Goal: Task Accomplishment & Management: Manage account settings

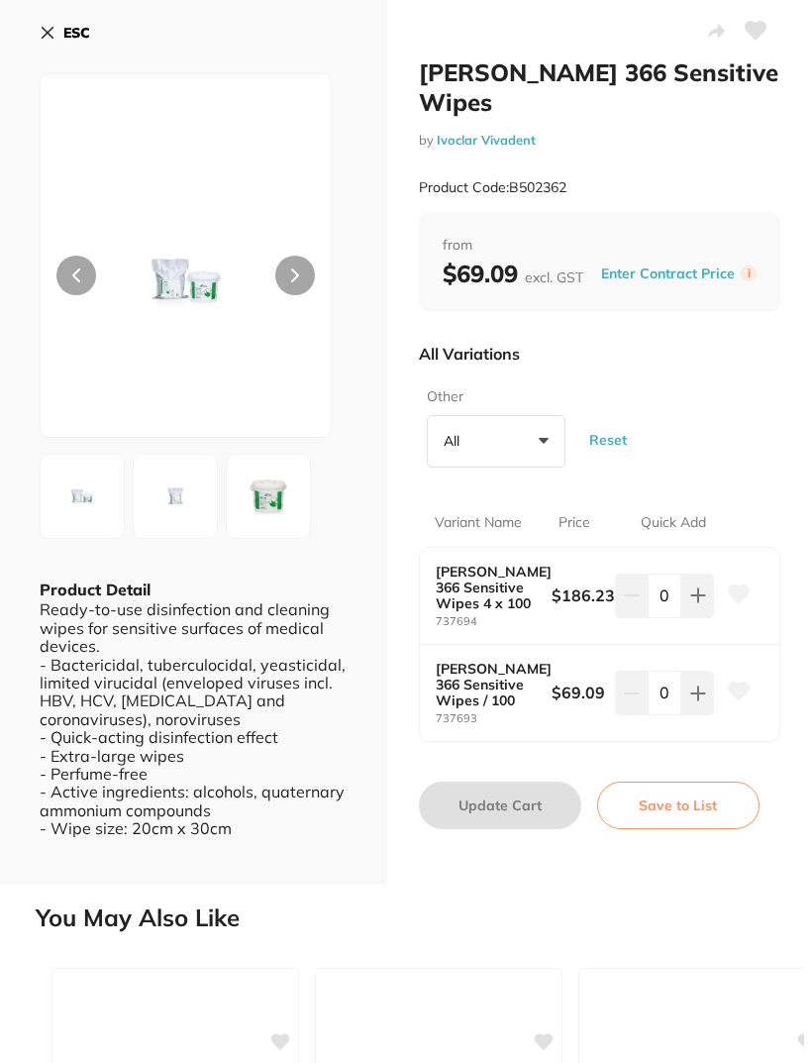
click at [761, 35] on icon at bounding box center [756, 31] width 21 height 18
click at [696, 809] on button "Save to List" at bounding box center [678, 806] width 162 height 48
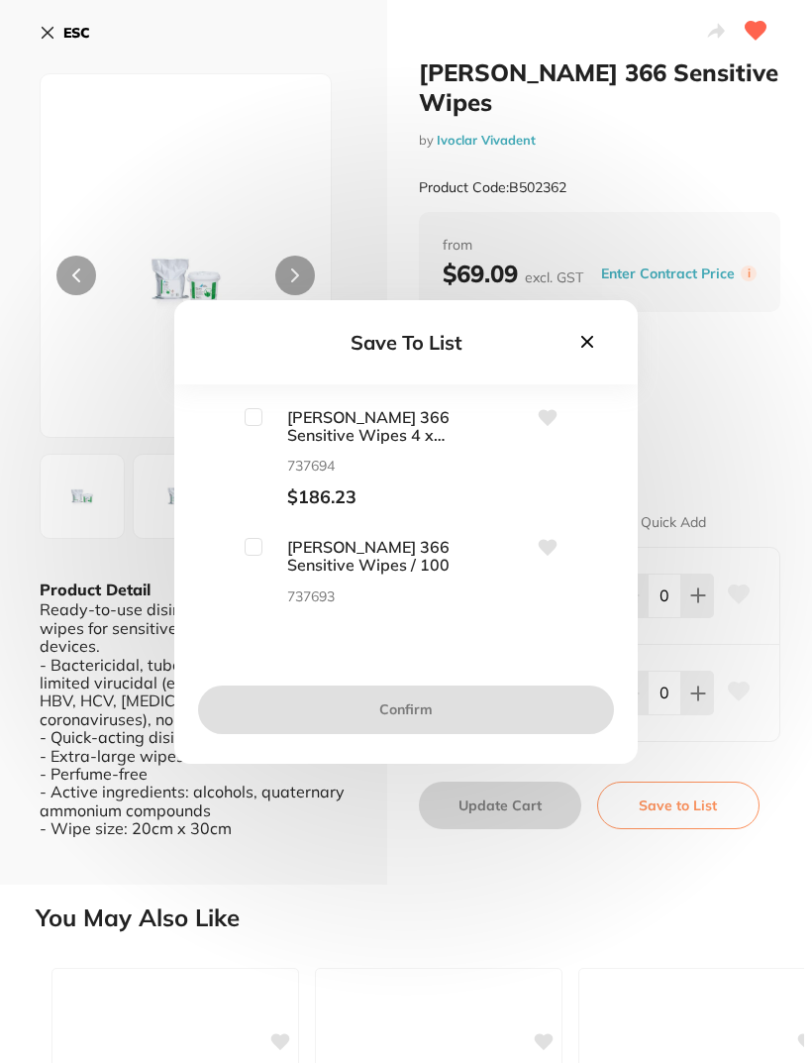
click at [249, 426] on input "checkbox" at bounding box center [254, 417] width 18 height 18
checkbox input "true"
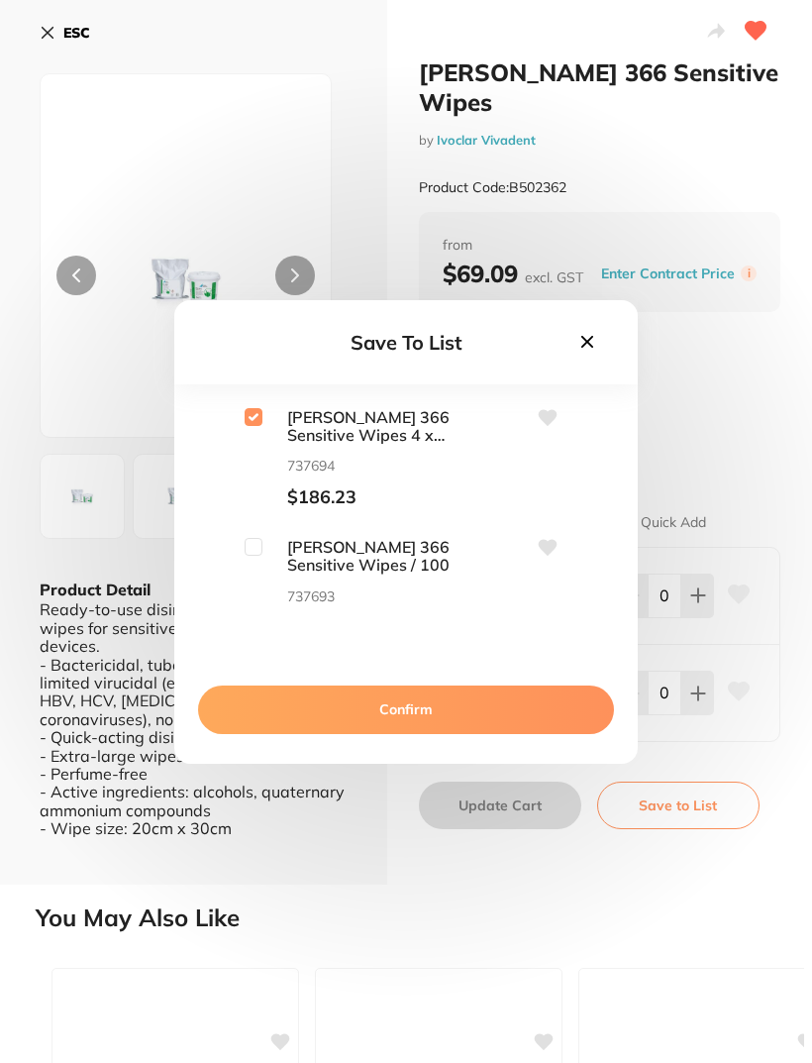
click at [261, 556] on input "checkbox" at bounding box center [254, 547] width 18 height 18
checkbox input "true"
click at [429, 733] on button "Confirm" at bounding box center [406, 709] width 416 height 48
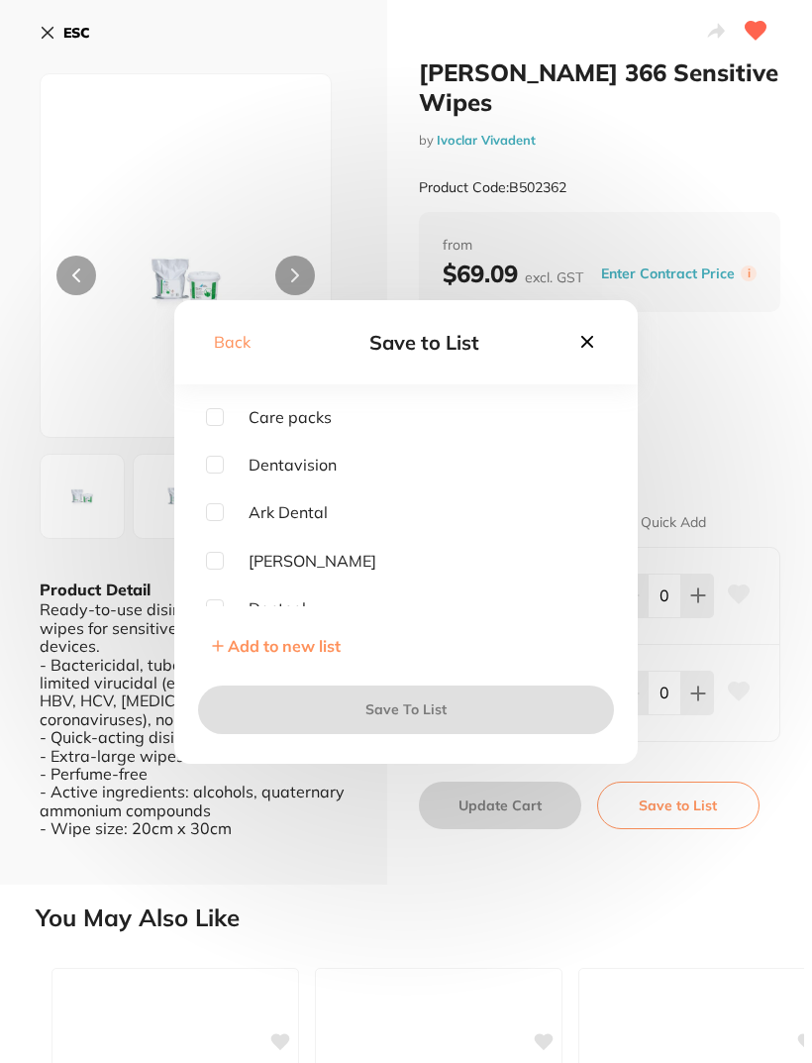
click at [266, 656] on span "Add to new list" at bounding box center [284, 646] width 113 height 20
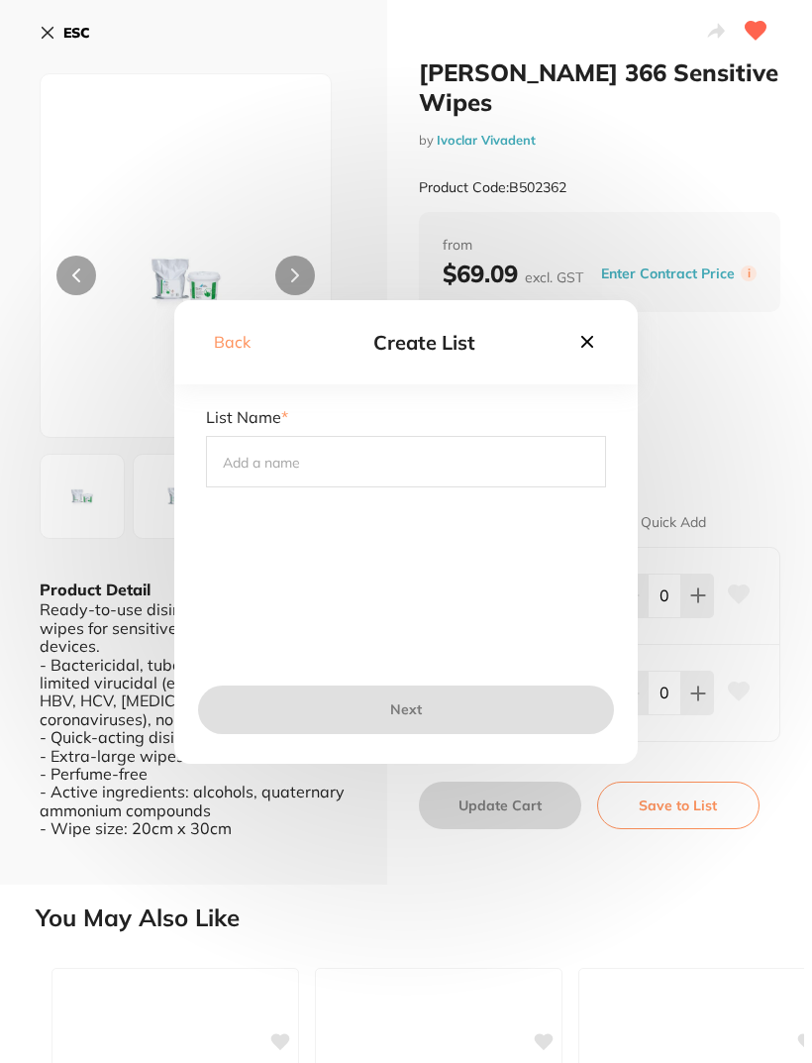
click at [248, 484] on input "text" at bounding box center [406, 462] width 400 height 52
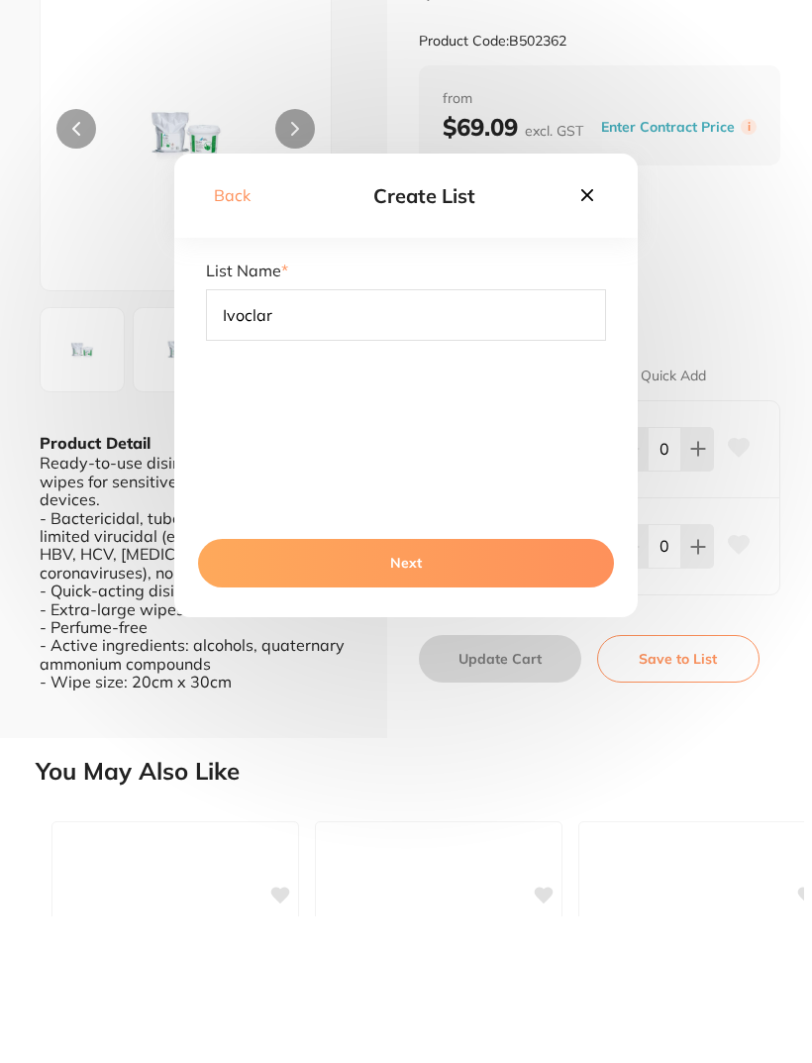
type input "Ivoclar"
click at [414, 685] on button "Next" at bounding box center [406, 709] width 416 height 48
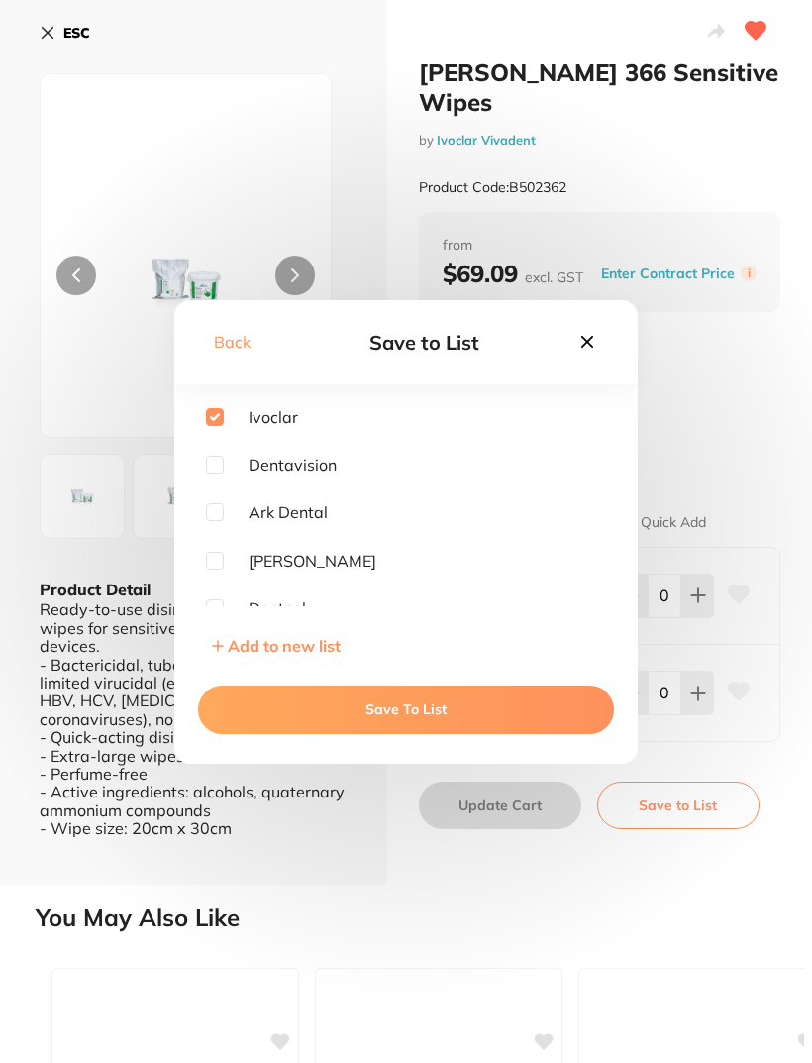
click at [381, 733] on button "Save To List" at bounding box center [406, 709] width 416 height 48
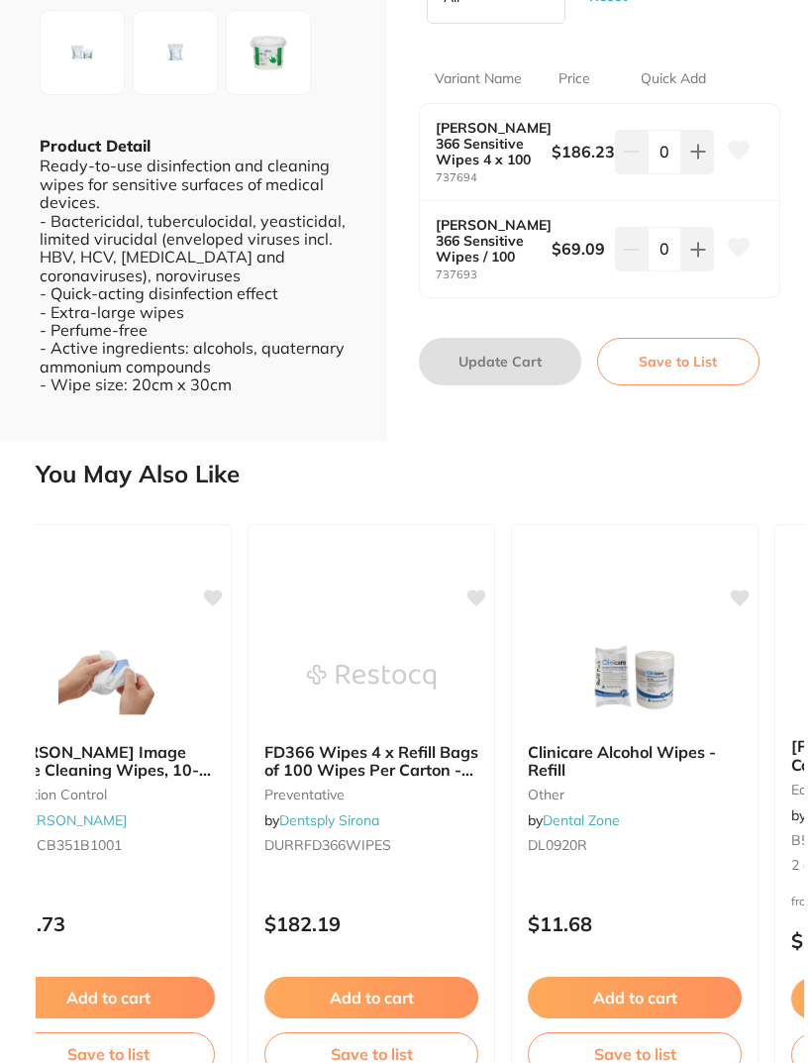
scroll to position [0, 1389]
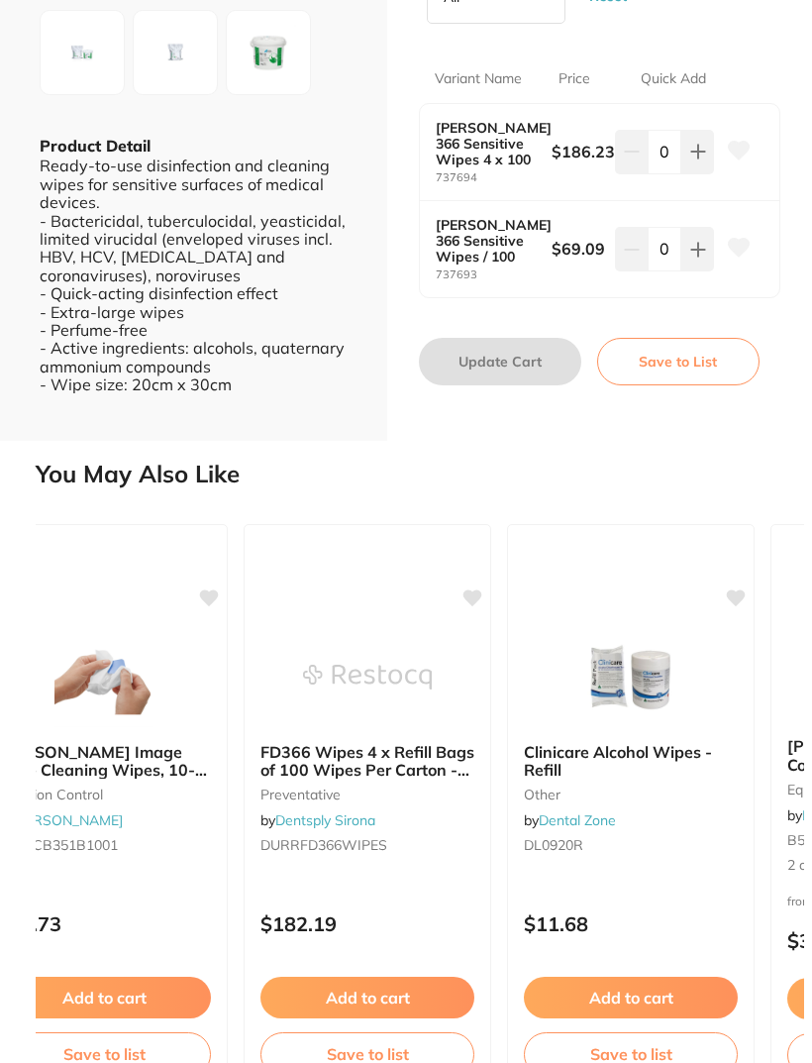
click at [362, 685] on img at bounding box center [367, 677] width 129 height 99
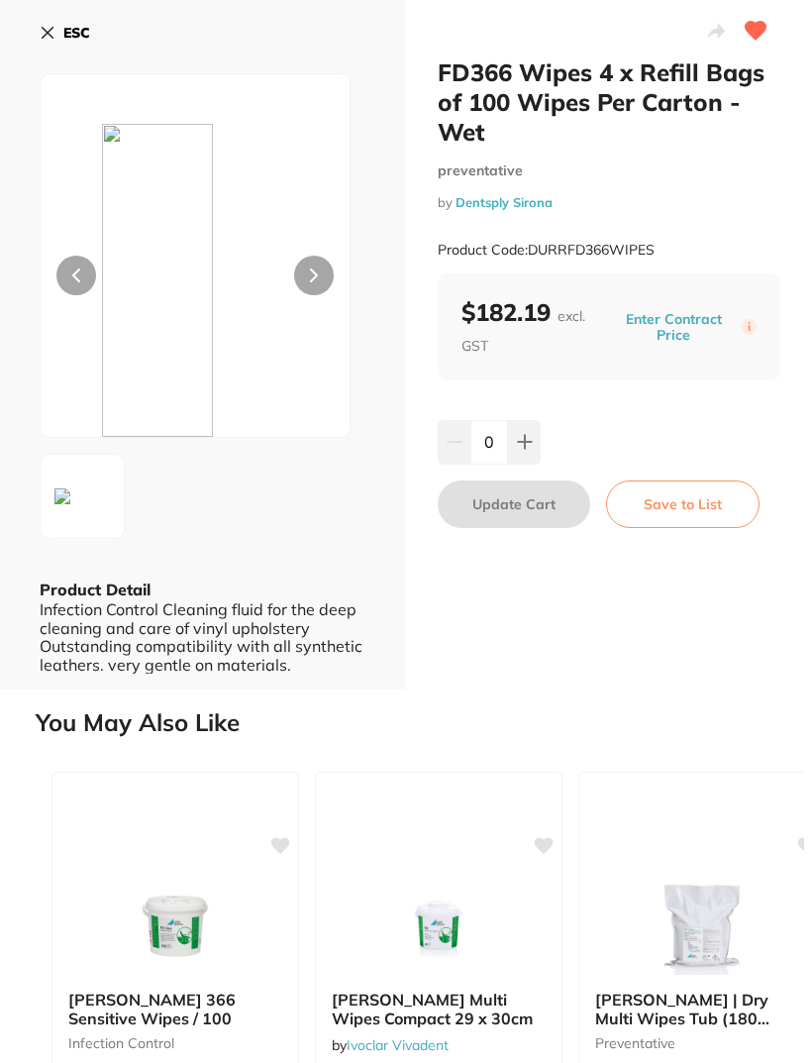
click at [45, 41] on button "ESC" at bounding box center [65, 33] width 51 height 34
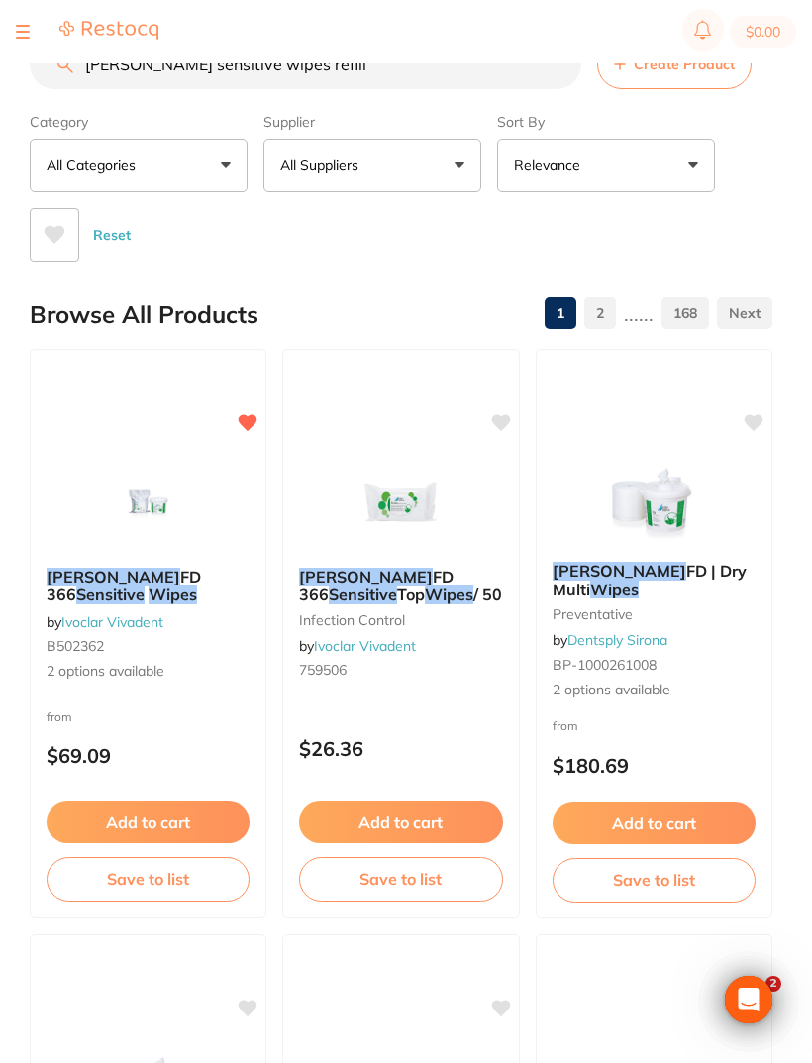
click at [150, 511] on img at bounding box center [148, 502] width 129 height 99
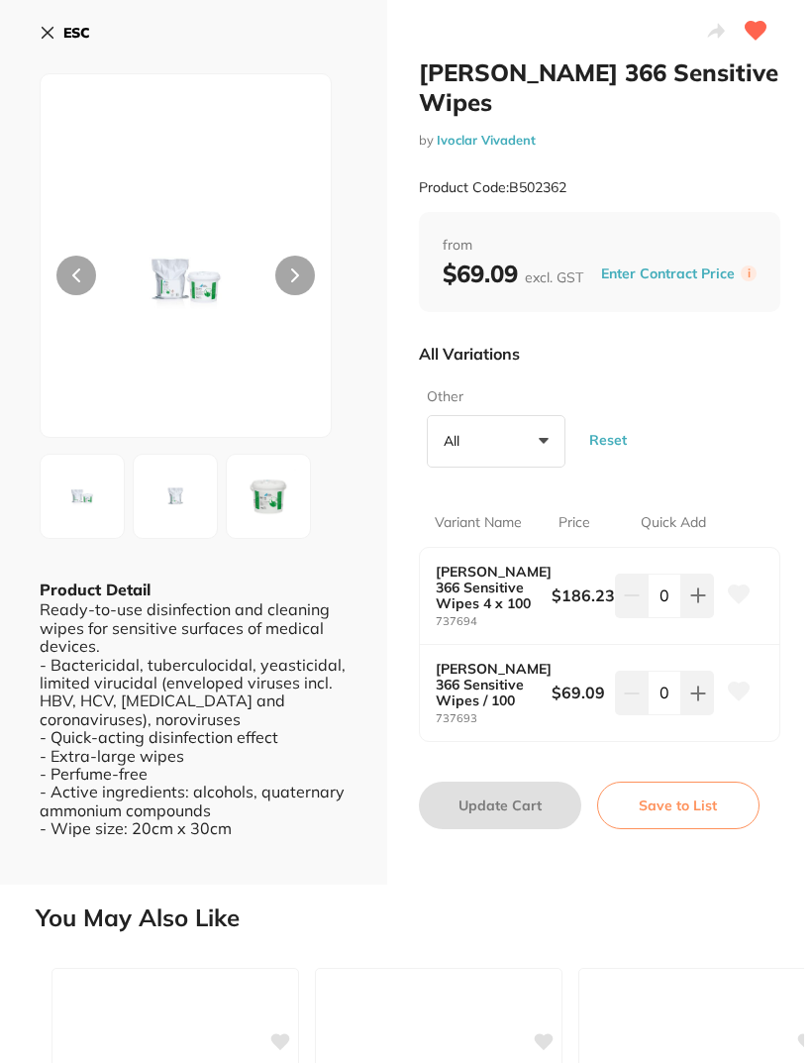
click at [743, 590] on icon at bounding box center [739, 594] width 21 height 18
click at [689, 808] on button "Save to List" at bounding box center [678, 806] width 162 height 48
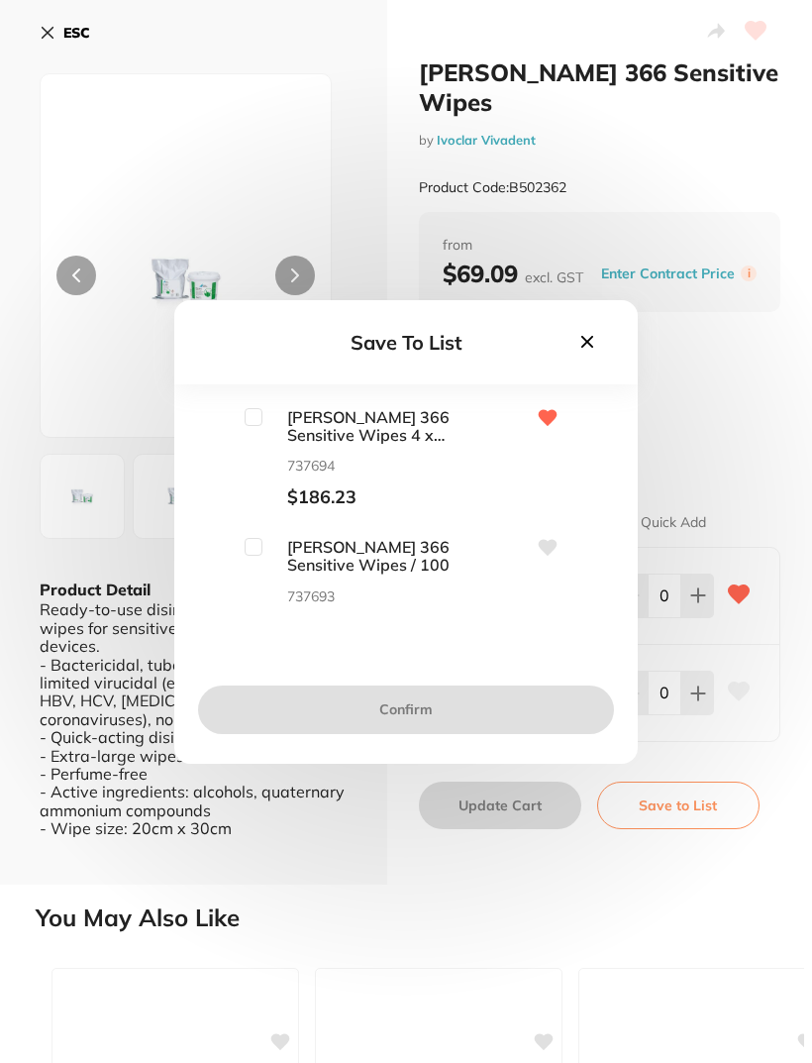
click at [259, 426] on input "checkbox" at bounding box center [254, 417] width 18 height 18
checkbox input "true"
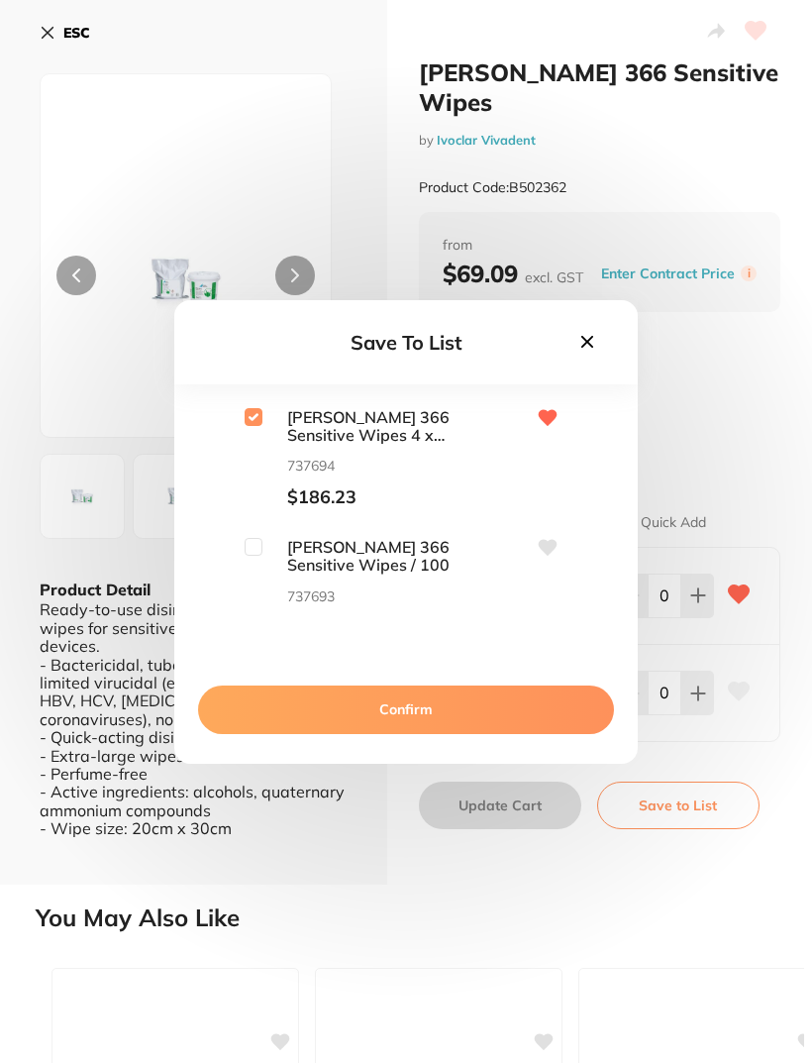
click at [413, 733] on button "Confirm" at bounding box center [406, 709] width 416 height 48
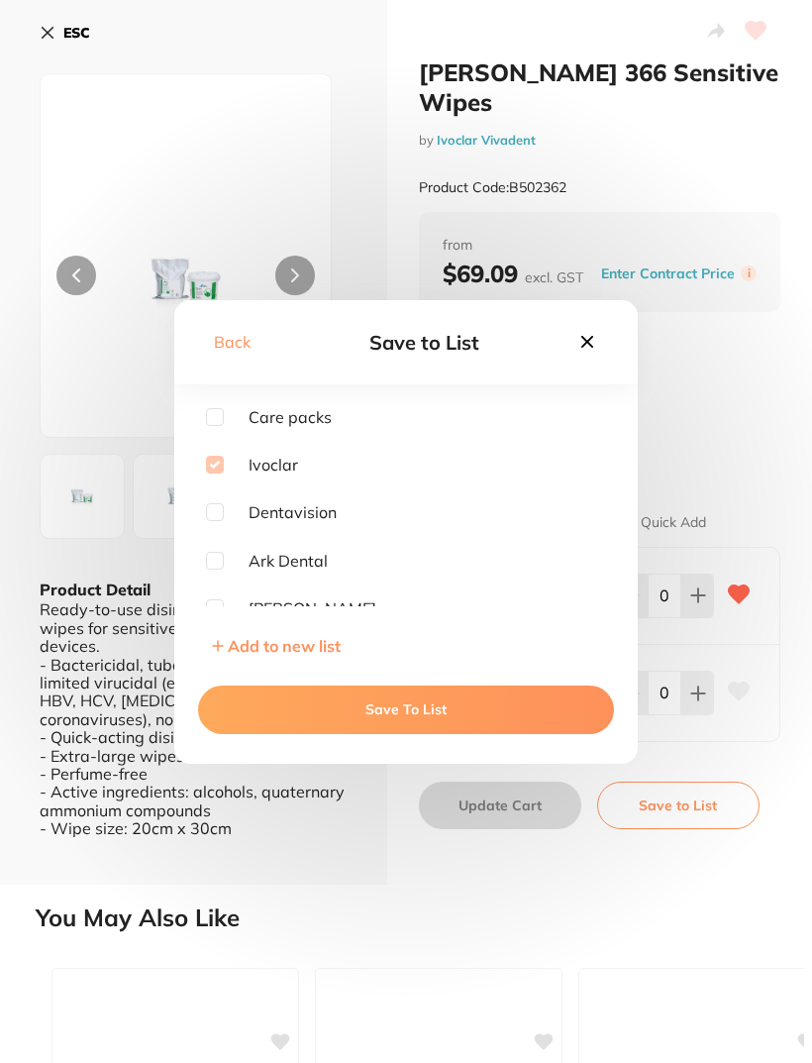
click at [576, 357] on button at bounding box center [588, 343] width 34 height 27
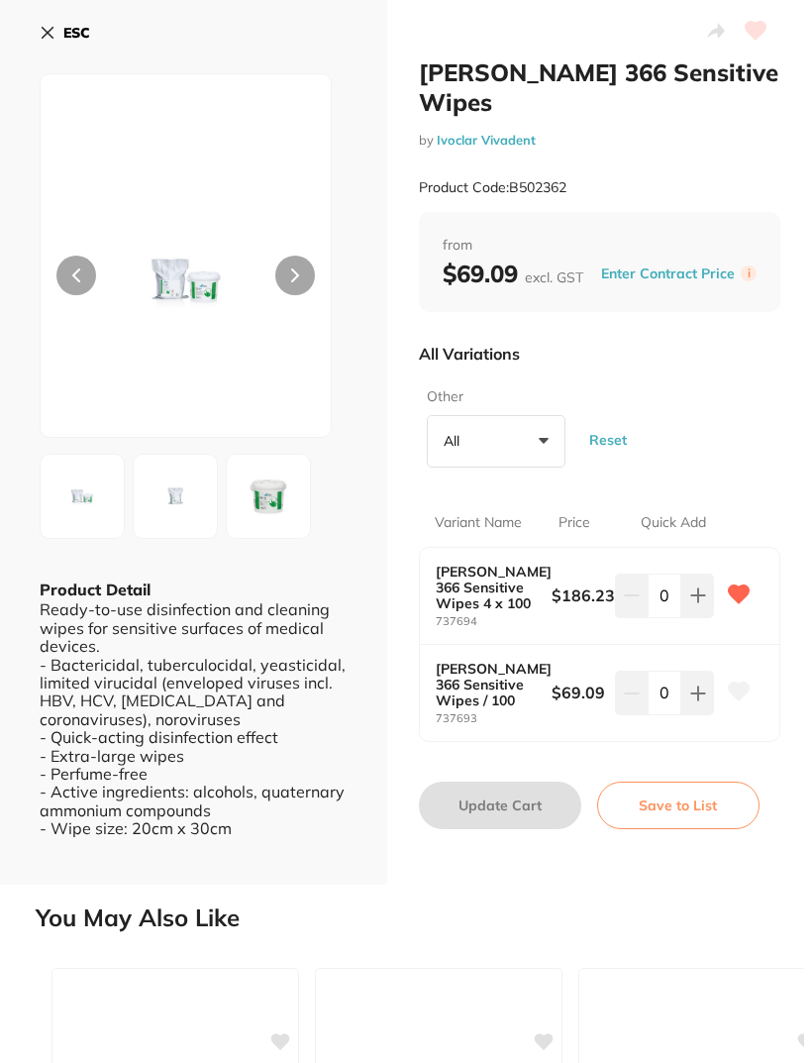
click at [59, 26] on button "ESC" at bounding box center [65, 33] width 51 height 34
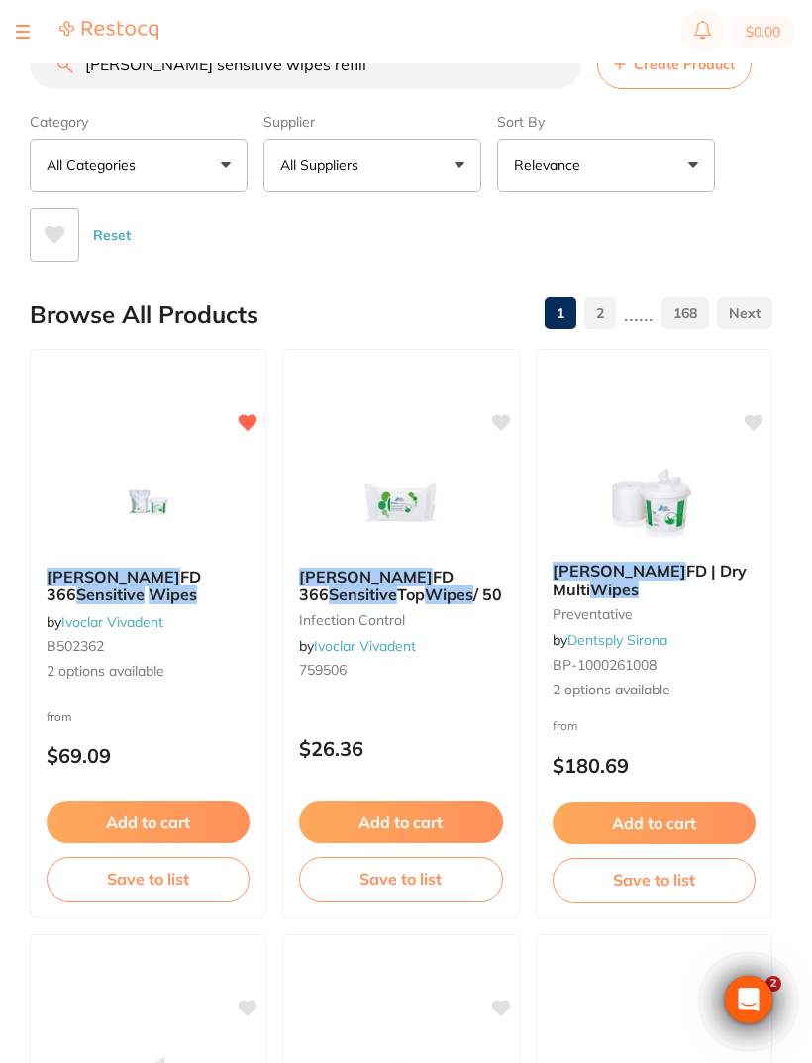
scroll to position [147, 0]
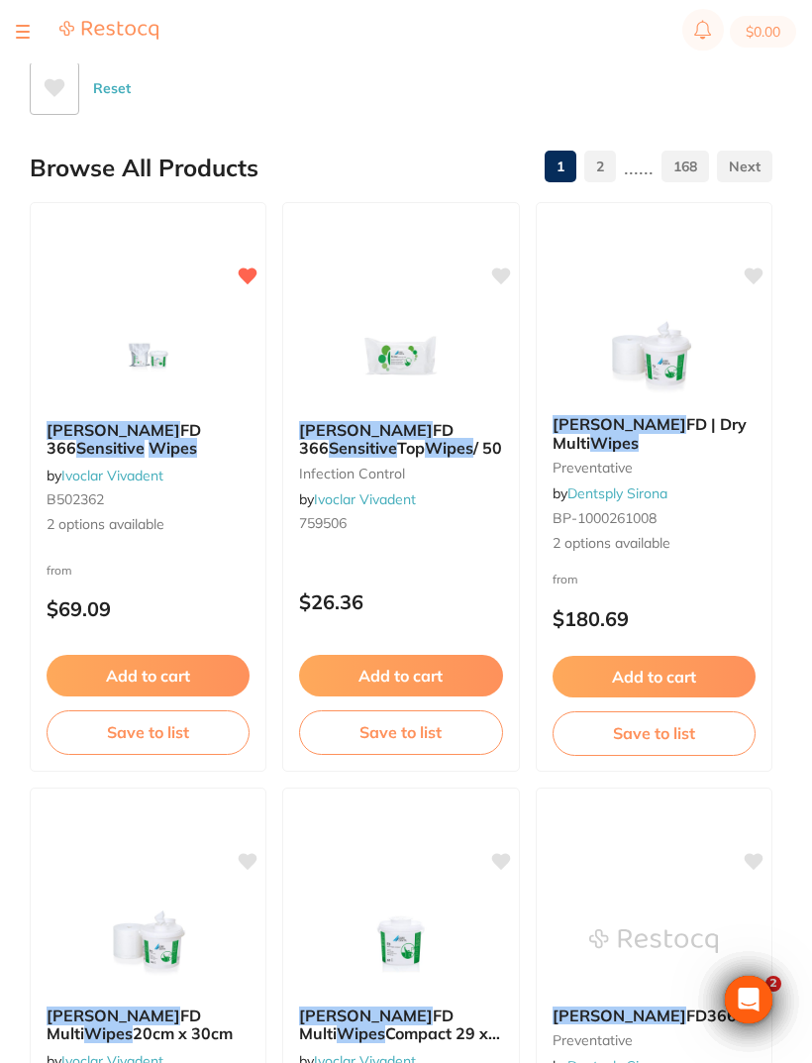
click at [25, 36] on div at bounding box center [23, 32] width 14 height 24
click at [28, 31] on button at bounding box center [23, 32] width 14 height 2
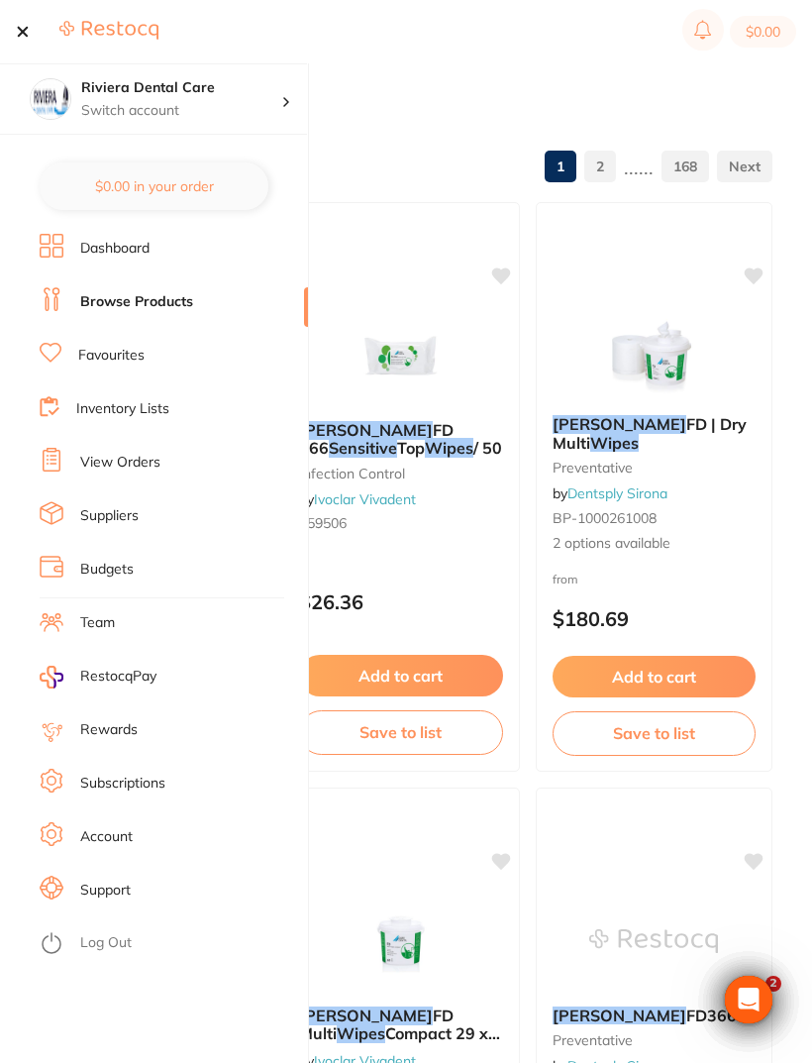
click at [127, 410] on link "Inventory Lists" at bounding box center [122, 409] width 93 height 20
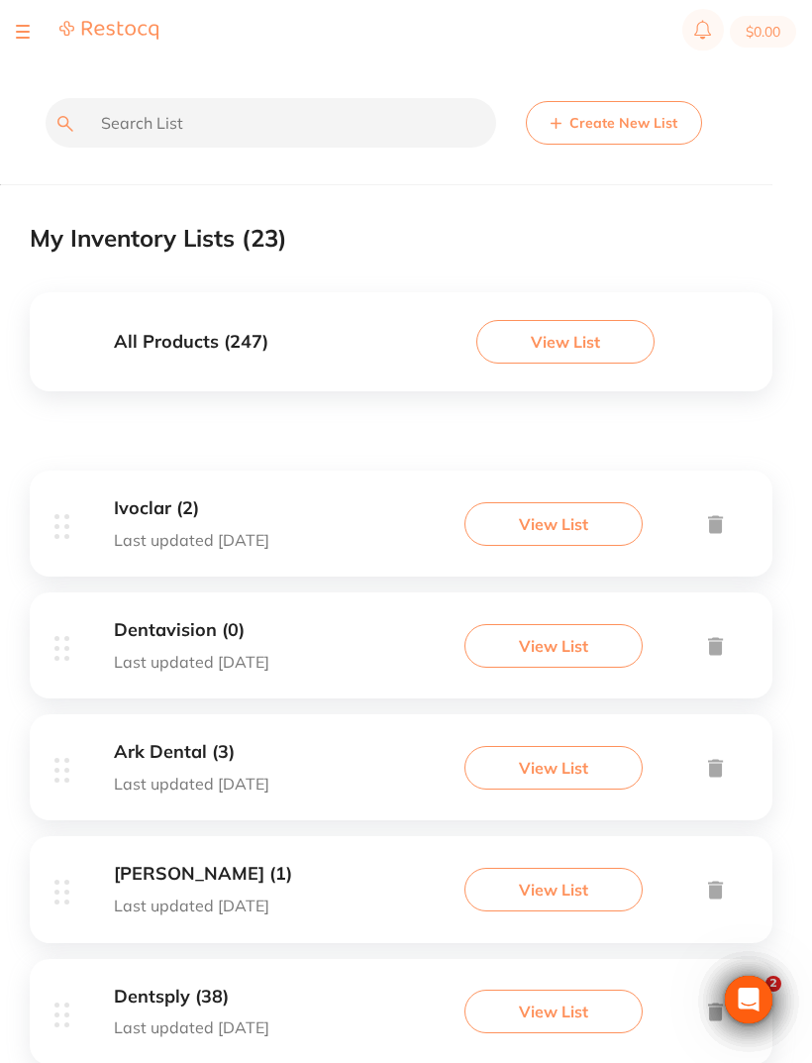
click at [568, 520] on button "View List" at bounding box center [554, 524] width 178 height 44
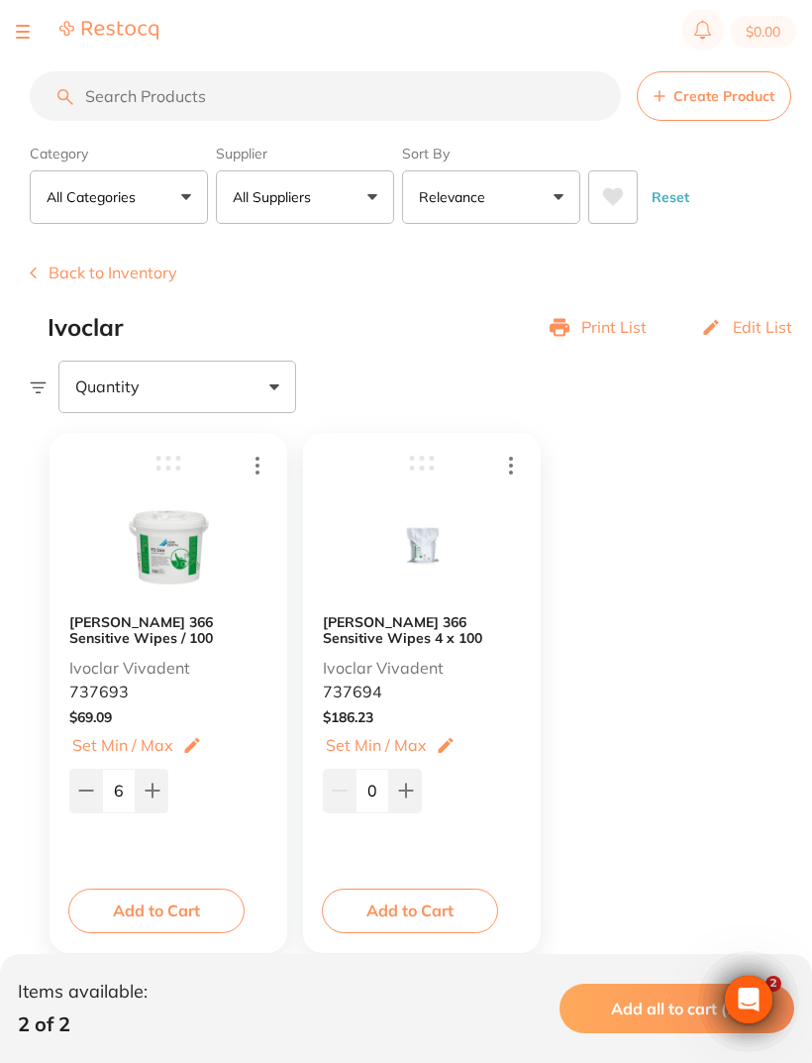
click at [251, 470] on icon at bounding box center [258, 465] width 24 height 25
click at [105, 279] on button "Back to Inventory" at bounding box center [104, 272] width 148 height 18
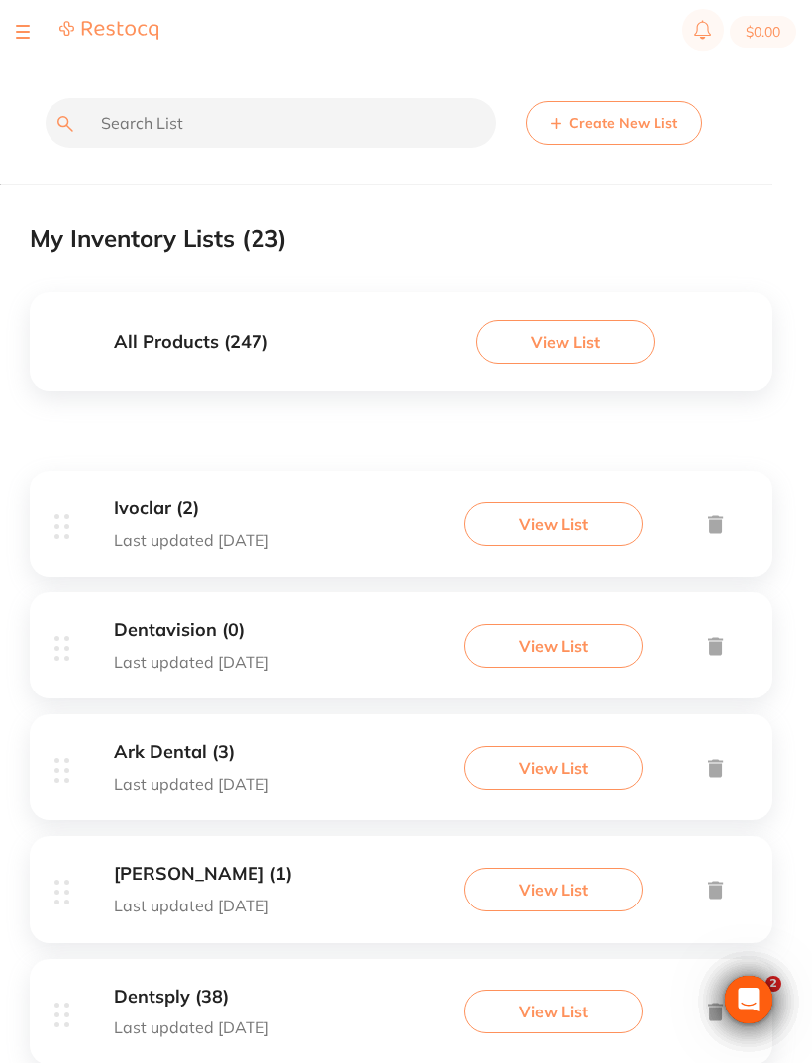
click at [23, 31] on button at bounding box center [23, 32] width 14 height 2
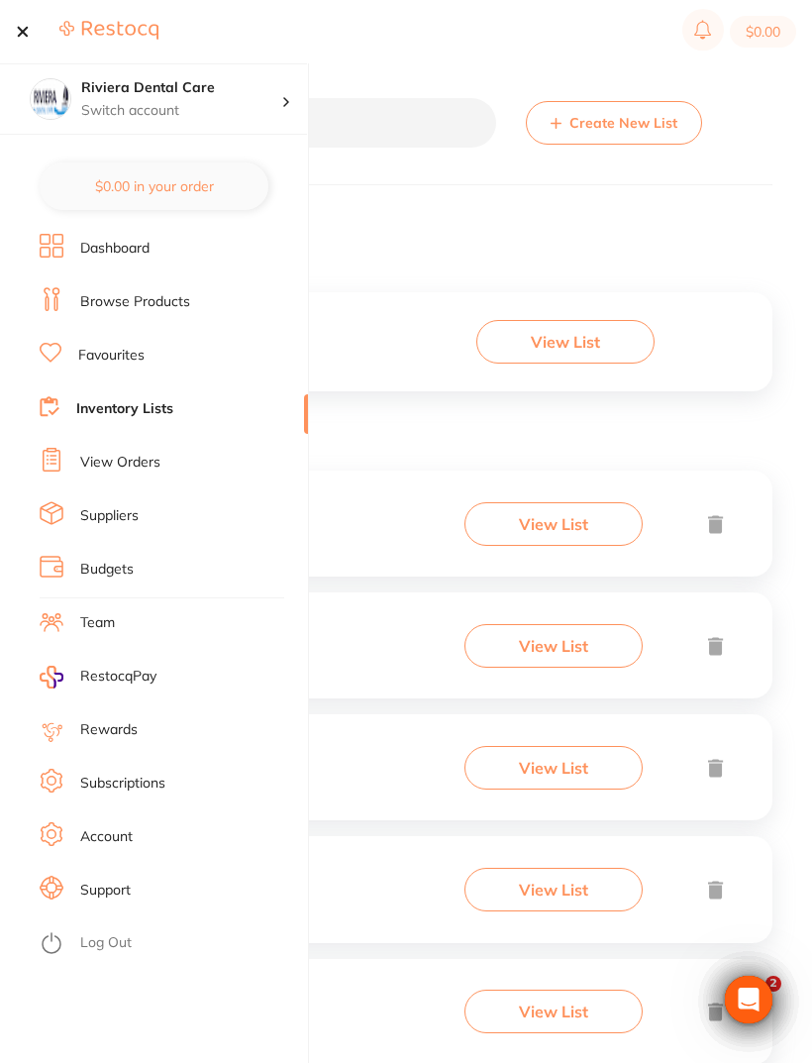
click at [121, 522] on link "Suppliers" at bounding box center [109, 516] width 58 height 20
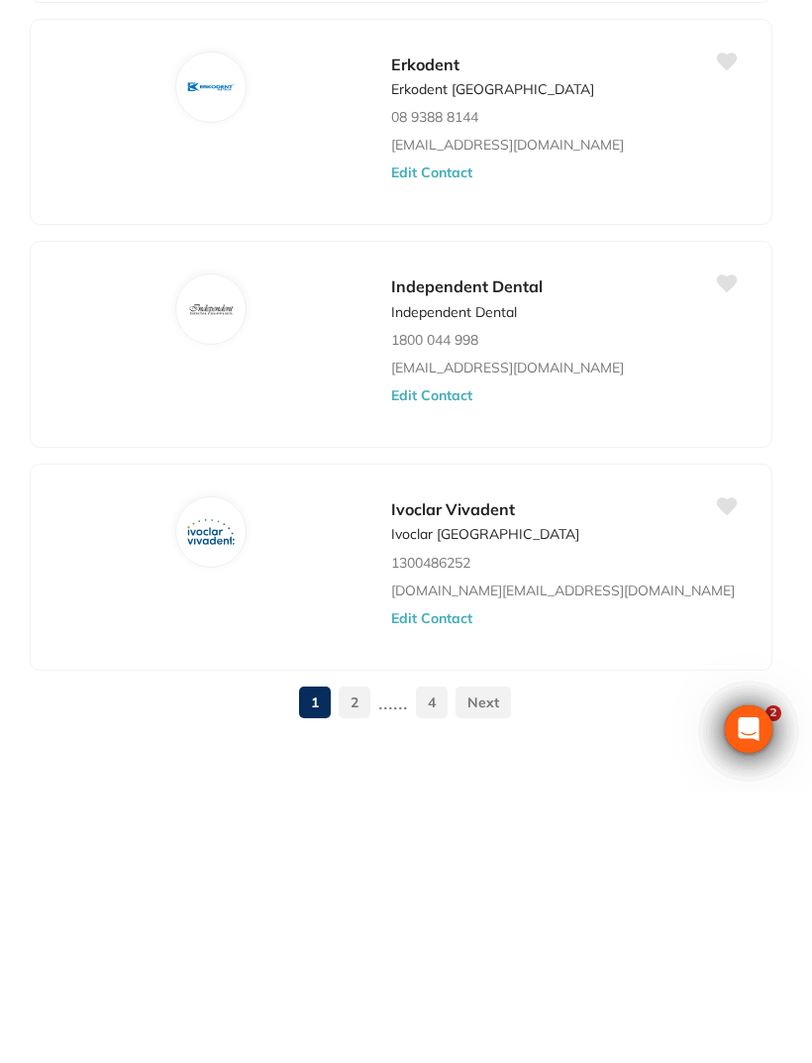
scroll to position [2066, 0]
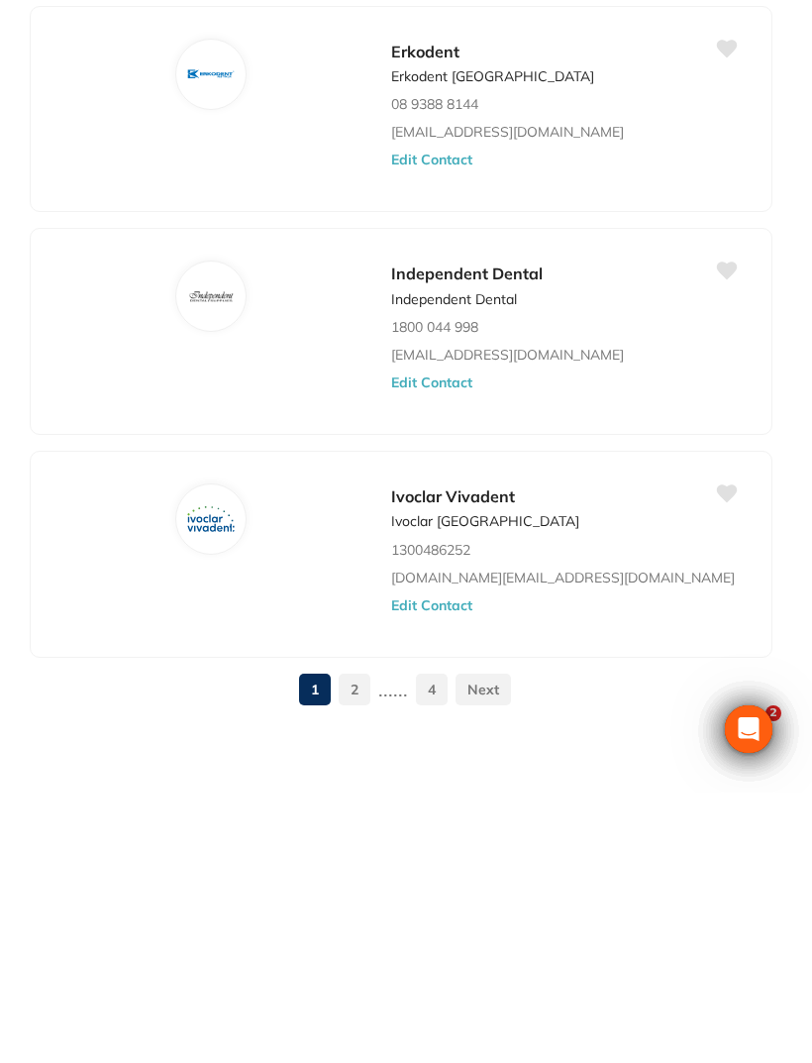
click at [464, 757] on span "Ivoclar Vivadent" at bounding box center [453, 767] width 124 height 20
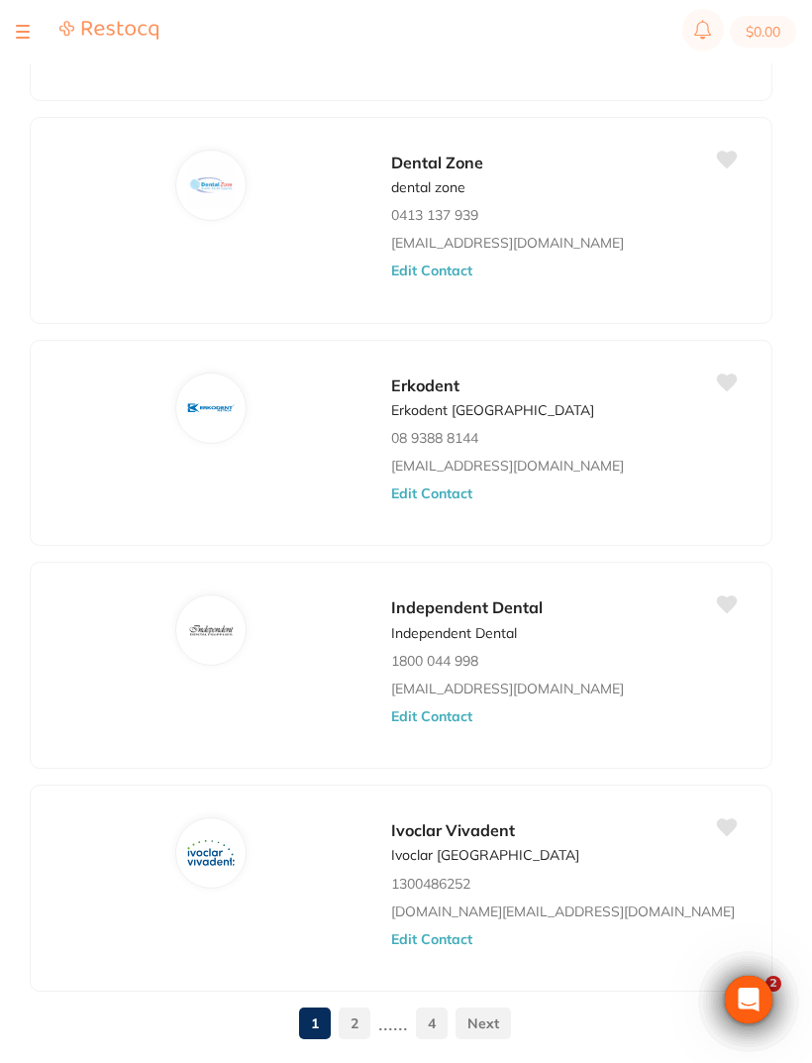
click at [233, 841] on img at bounding box center [211, 853] width 48 height 48
click at [227, 850] on img at bounding box center [211, 853] width 48 height 48
click at [466, 836] on span "Ivoclar Vivadent" at bounding box center [453, 830] width 124 height 20
click at [29, 23] on div at bounding box center [23, 32] width 14 height 24
click at [23, 43] on div at bounding box center [23, 32] width 14 height 24
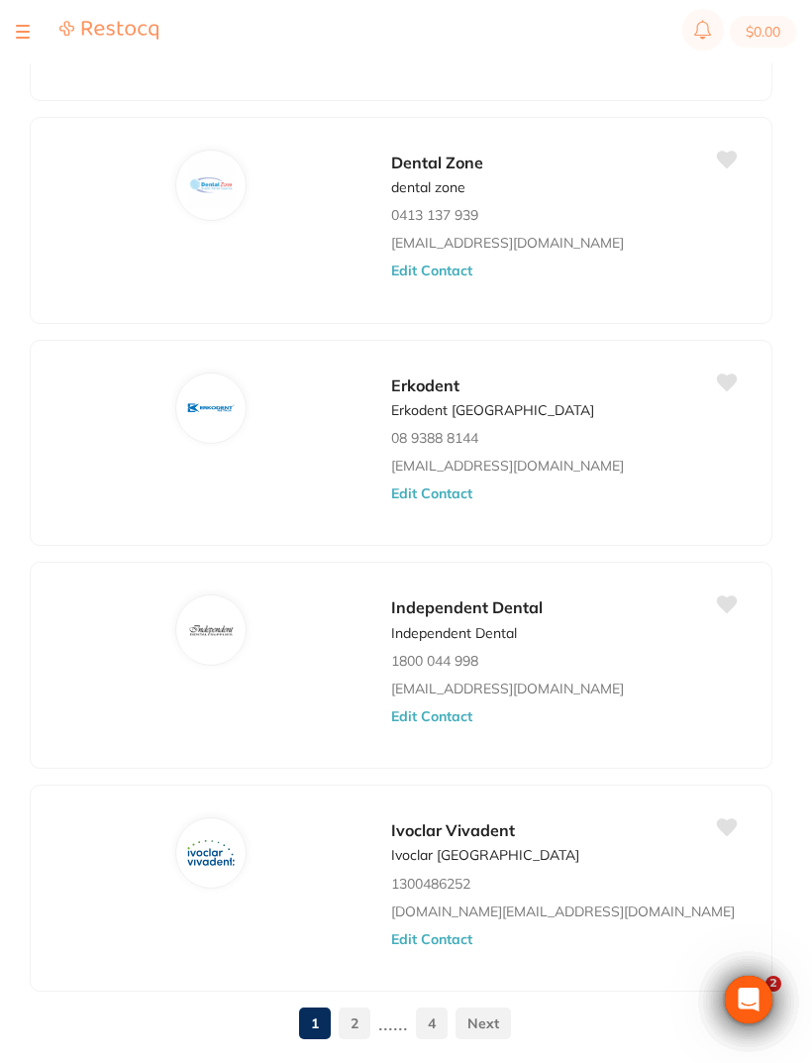
click at [16, 33] on button at bounding box center [23, 32] width 14 height 2
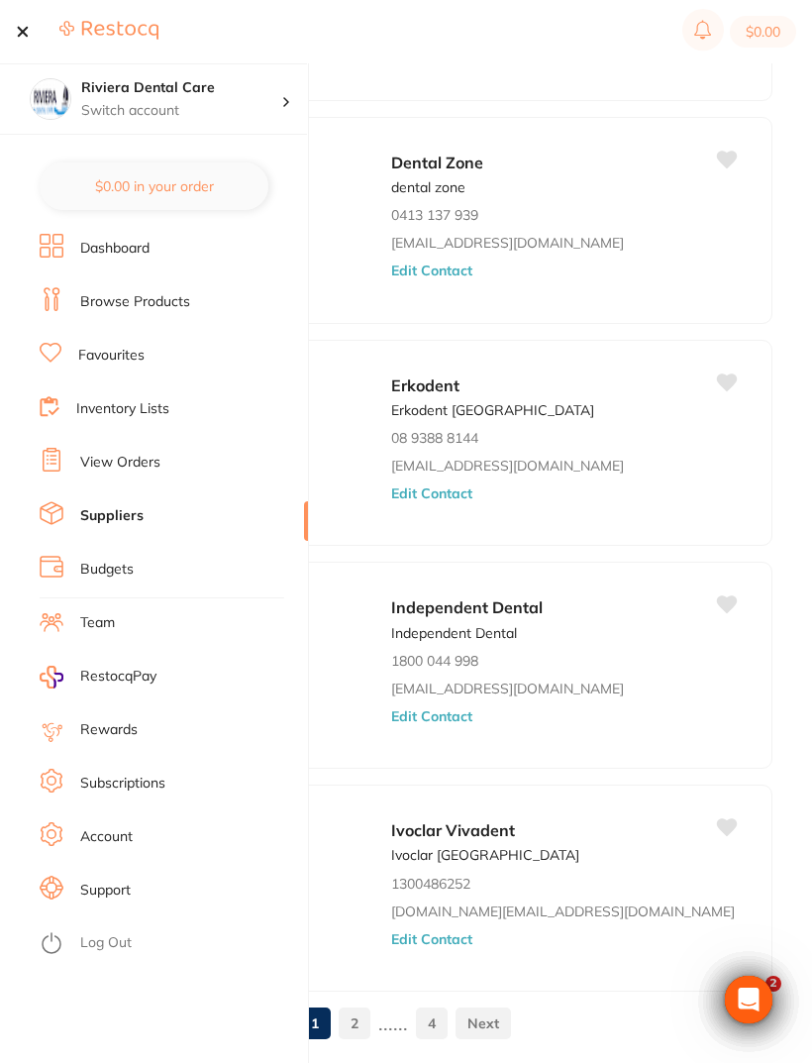
scroll to position [2066, 0]
